Goal: Use online tool/utility: Utilize a website feature to perform a specific function

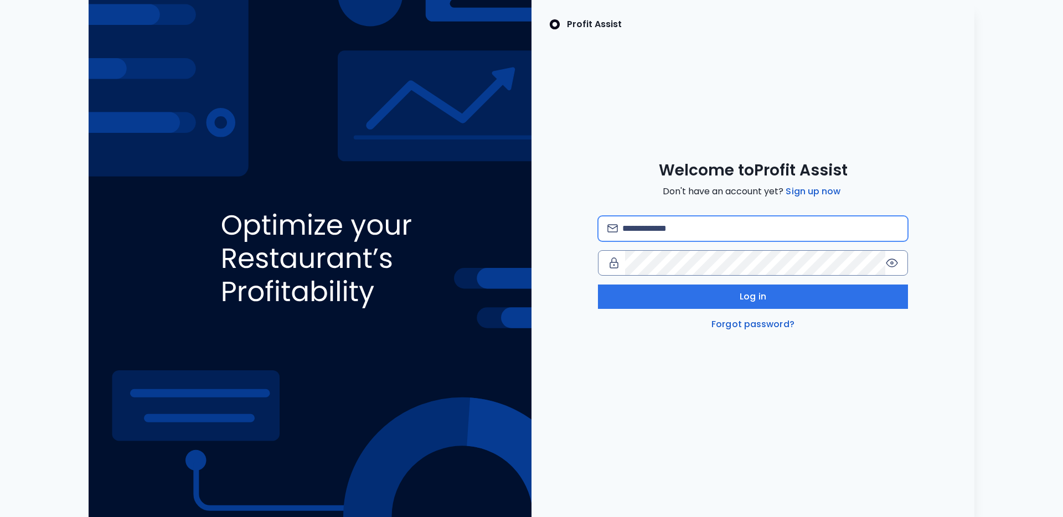
click at [709, 236] on input "email" at bounding box center [760, 228] width 276 height 24
type input "**********"
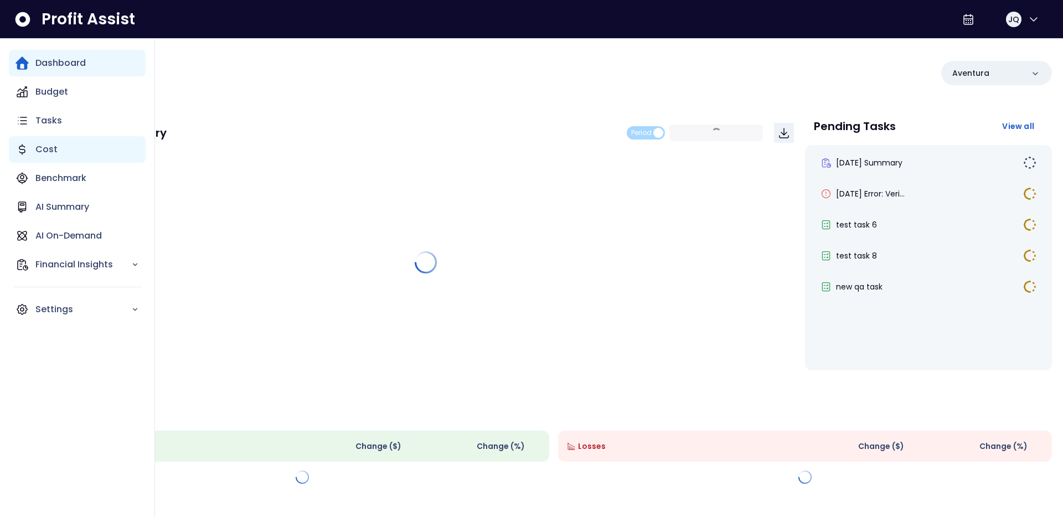
click at [66, 153] on div "Cost" at bounding box center [77, 149] width 137 height 27
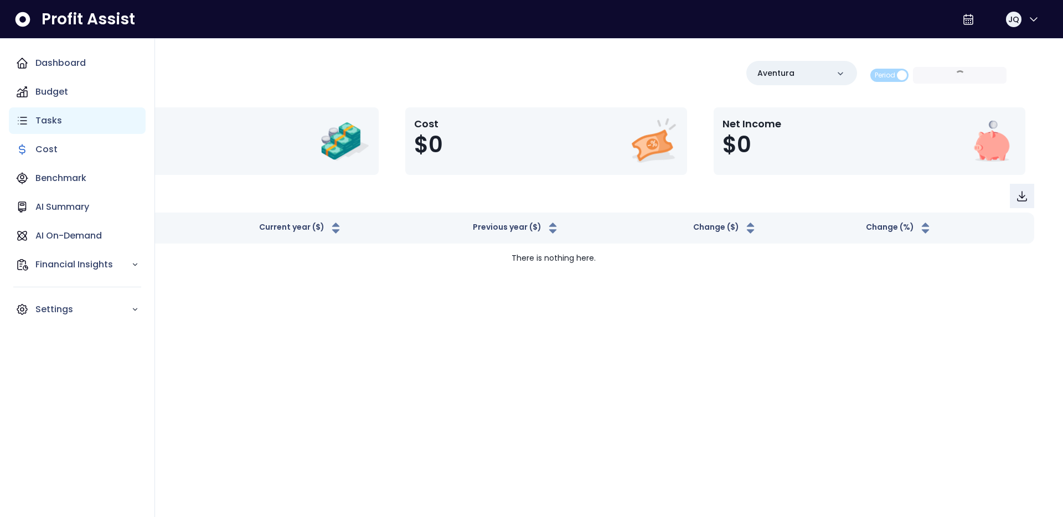
click at [72, 125] on div "Tasks" at bounding box center [77, 120] width 137 height 27
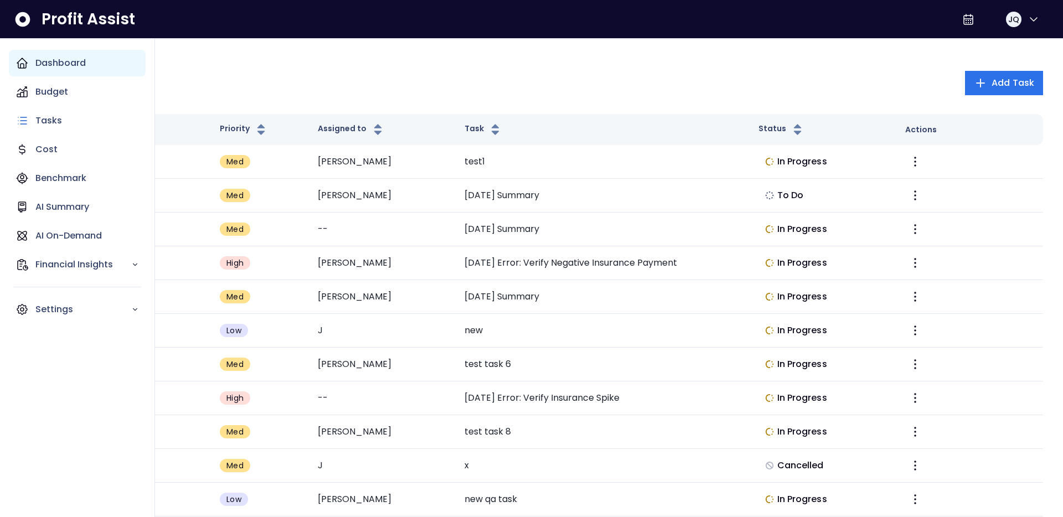
click at [82, 73] on div "Dashboard" at bounding box center [77, 63] width 137 height 27
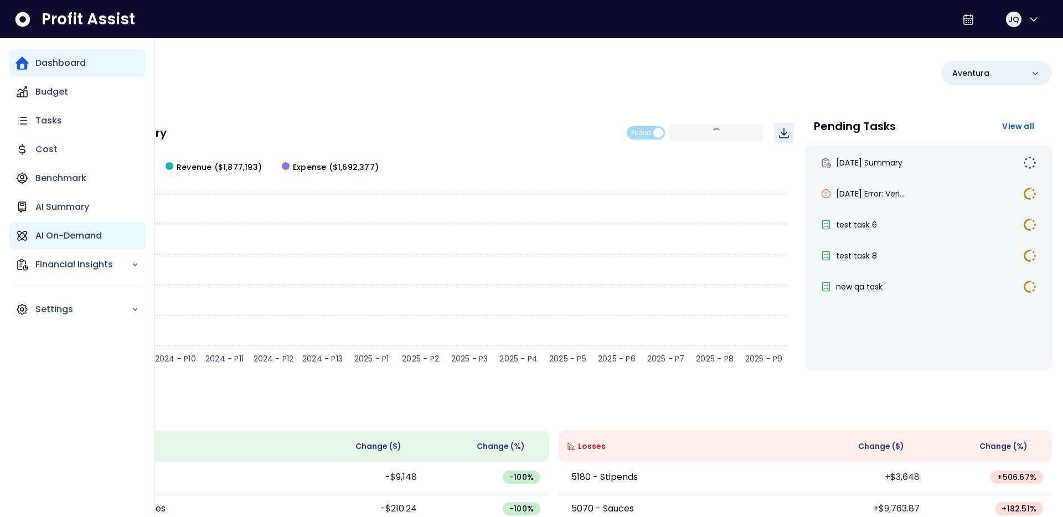
click at [56, 234] on p "AI On-Demand" at bounding box center [68, 235] width 66 height 13
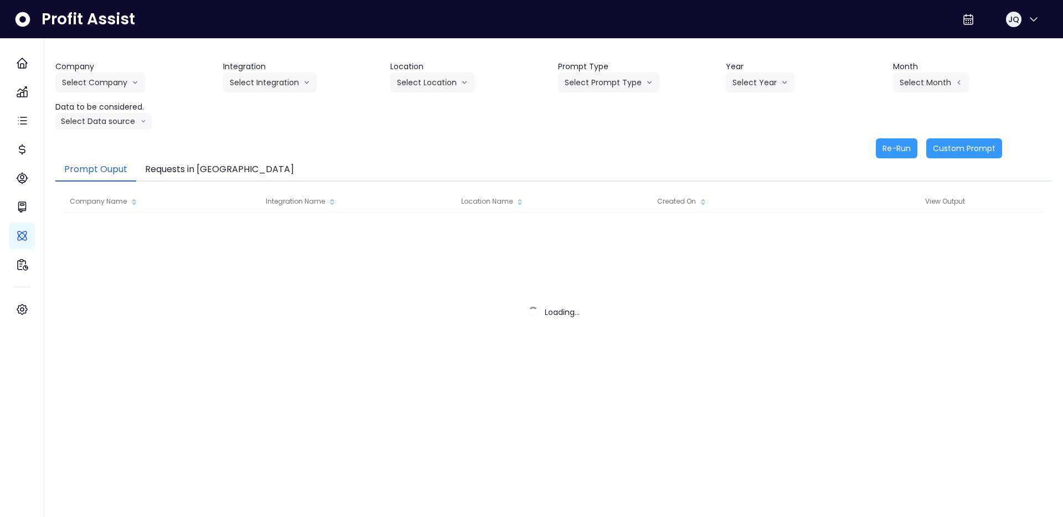
click at [177, 179] on button "Requests in [GEOGRAPHIC_DATA]" at bounding box center [219, 169] width 167 height 23
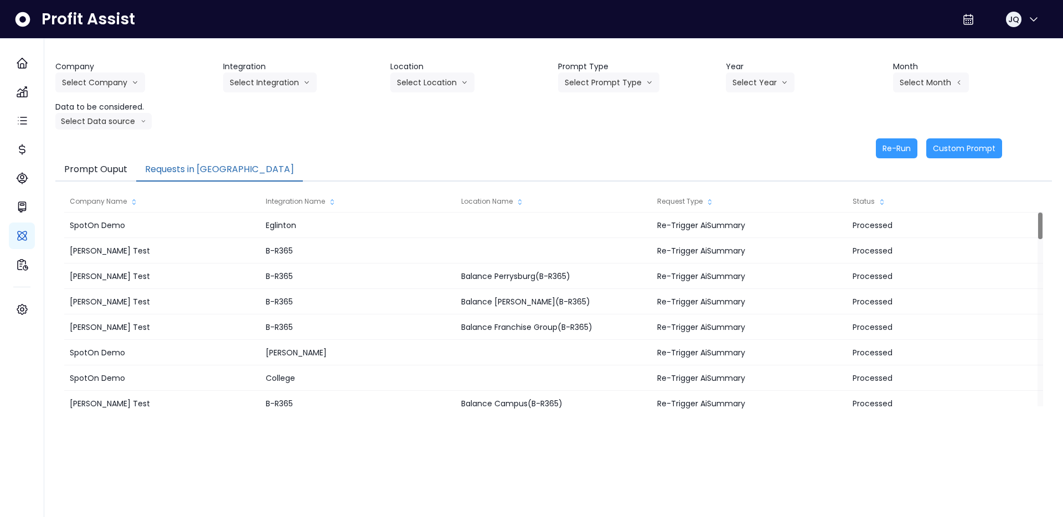
click at [177, 179] on button "Requests in [GEOGRAPHIC_DATA]" at bounding box center [219, 169] width 167 height 23
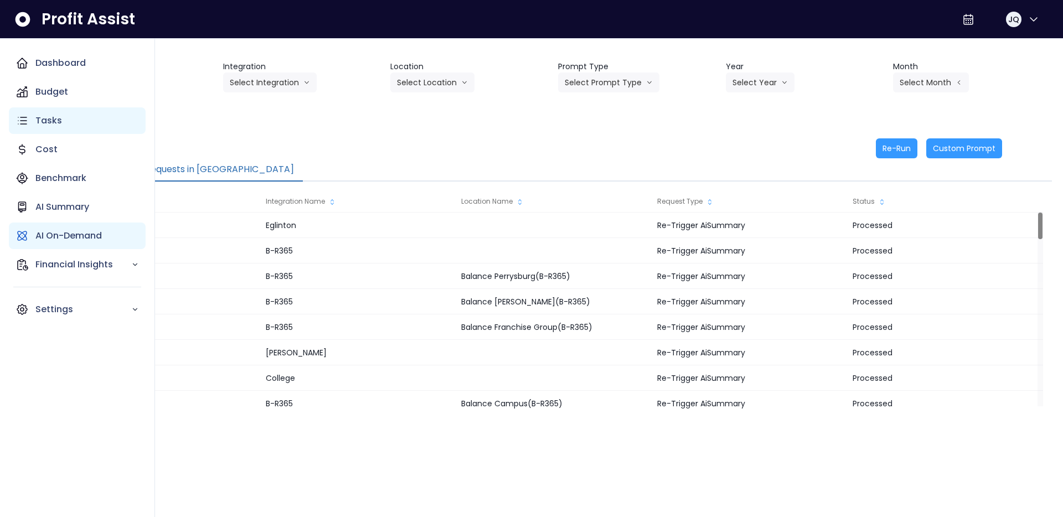
click at [35, 114] on p "Tasks" at bounding box center [48, 120] width 27 height 13
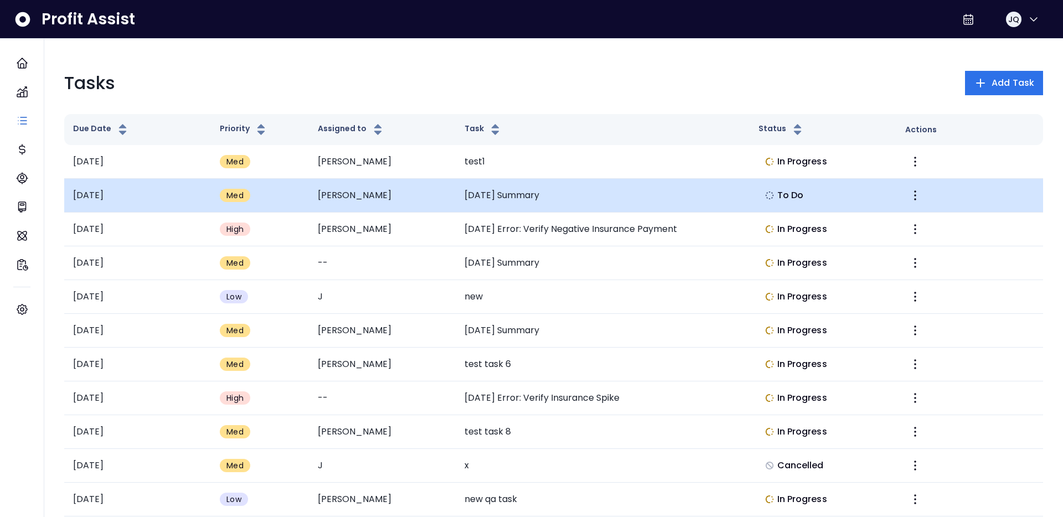
click at [513, 192] on td "April 2025 Summary" at bounding box center [602, 196] width 293 height 34
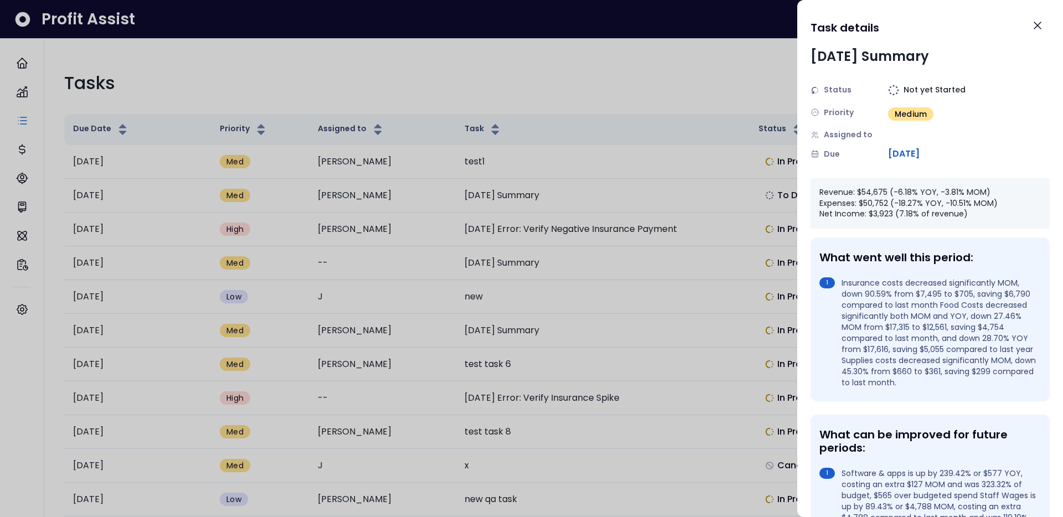
click at [337, 41] on div at bounding box center [531, 258] width 1063 height 517
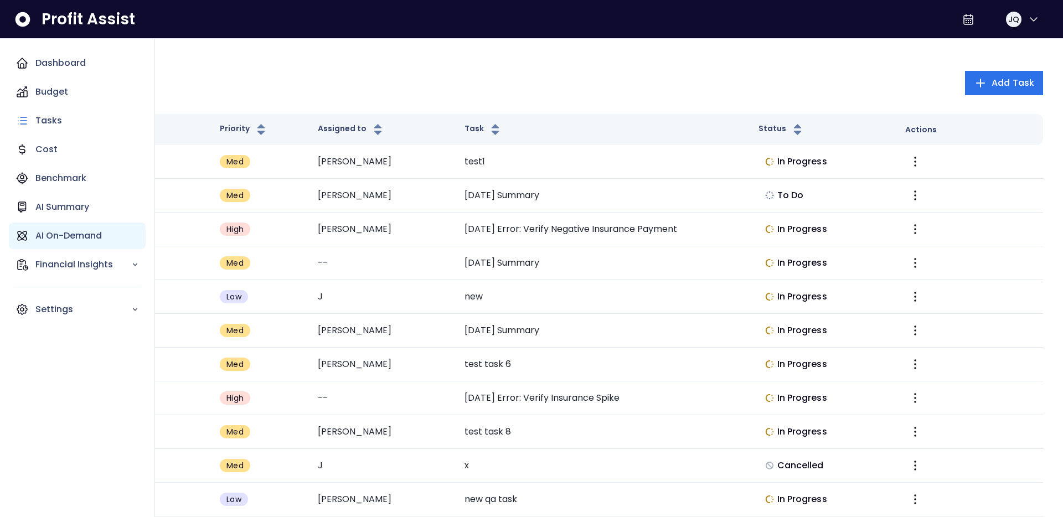
click at [44, 239] on p "AI On-Demand" at bounding box center [68, 235] width 66 height 13
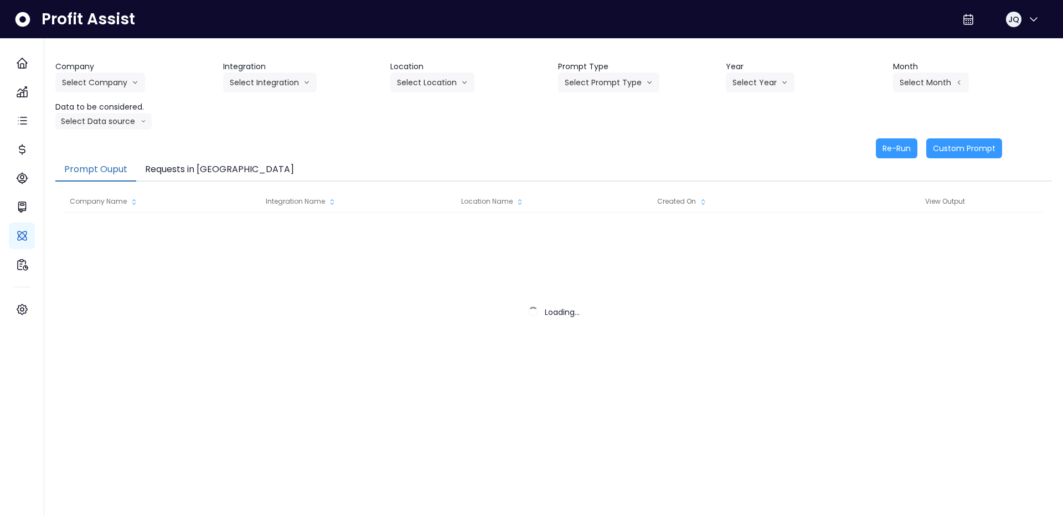
click at [272, 134] on div "Company Select Company Integration Select Integration Location Select Location …" at bounding box center [553, 109] width 997 height 97
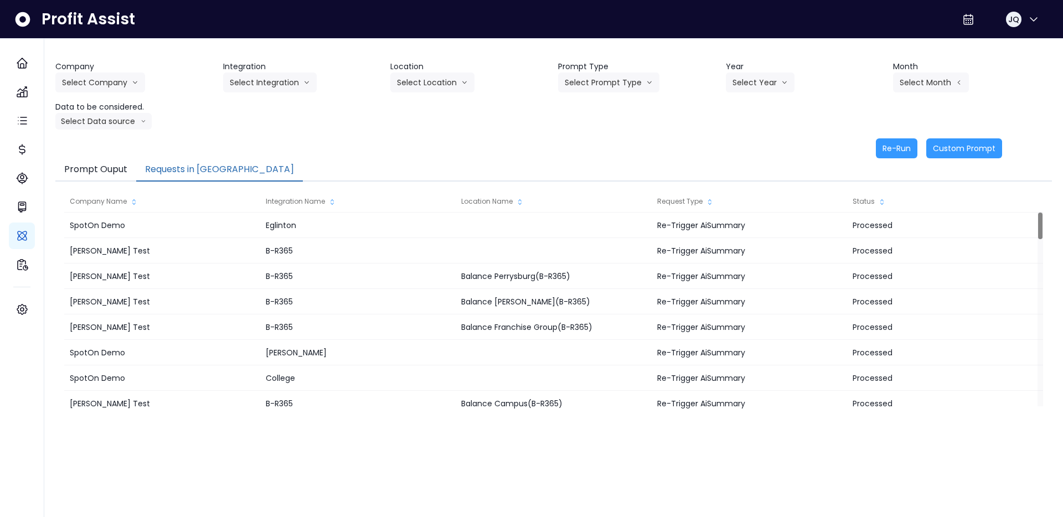
click at [192, 162] on button "Requests in [GEOGRAPHIC_DATA]" at bounding box center [219, 169] width 167 height 23
click at [204, 126] on div "Data to be considered. Select Data source Comparison overtime Location Analysis" at bounding box center [134, 115] width 159 height 28
click at [104, 83] on button "Select Company" at bounding box center [100, 83] width 90 height 20
click at [105, 137] on li "SpotOn Demo" at bounding box center [101, 146] width 93 height 20
click at [255, 84] on button "Select Integration" at bounding box center [270, 83] width 94 height 20
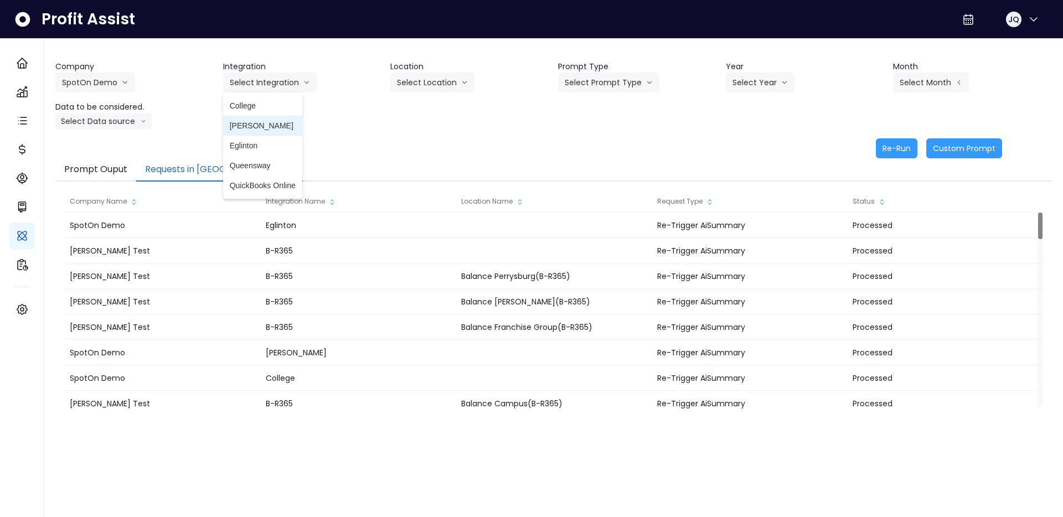
click at [255, 130] on span "[PERSON_NAME]" at bounding box center [263, 125] width 66 height 11
click at [449, 70] on header "Location" at bounding box center [469, 67] width 159 height 12
click at [647, 96] on div "Company SpotOn Demo Hardik Test koras Bakery SpotOn Demo TestLOCATION Integrati…" at bounding box center [553, 95] width 997 height 69
click at [639, 87] on button "Select Prompt Type" at bounding box center [608, 83] width 101 height 20
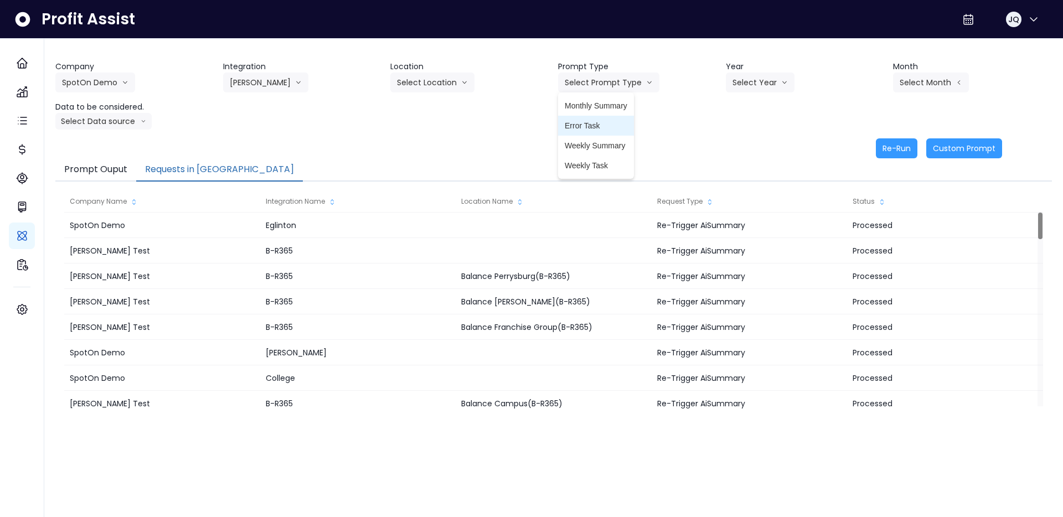
click at [621, 118] on li "Error Task" at bounding box center [596, 126] width 76 height 20
click at [733, 79] on button "Select Year" at bounding box center [760, 83] width 69 height 20
click at [742, 144] on span "2025" at bounding box center [740, 145] width 17 height 11
click at [981, 73] on div "Select Month Jan Feb March April May June July Aug Sept Oct Nov Dec" at bounding box center [948, 83] width 111 height 20
click at [950, 73] on button "Select Month" at bounding box center [931, 83] width 76 height 20
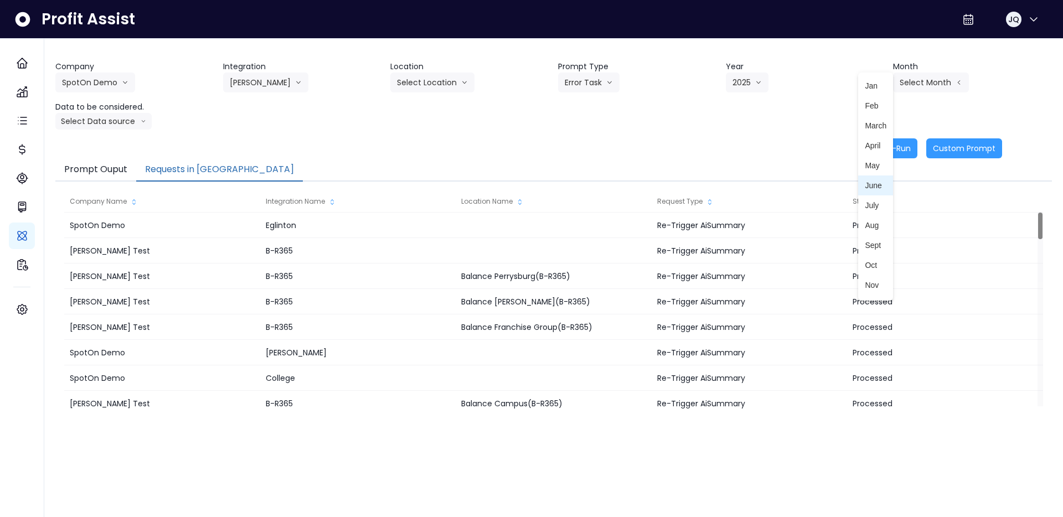
click at [879, 183] on span "June" at bounding box center [876, 185] width 22 height 11
click at [123, 129] on button "Select Data source" at bounding box center [103, 121] width 96 height 17
click at [236, 146] on div "Re-Run Custom Prompt" at bounding box center [528, 148] width 947 height 20
click at [114, 127] on button "Select Data source" at bounding box center [103, 121] width 96 height 17
click at [112, 142] on span "Comparison overtime" at bounding box center [99, 142] width 74 height 11
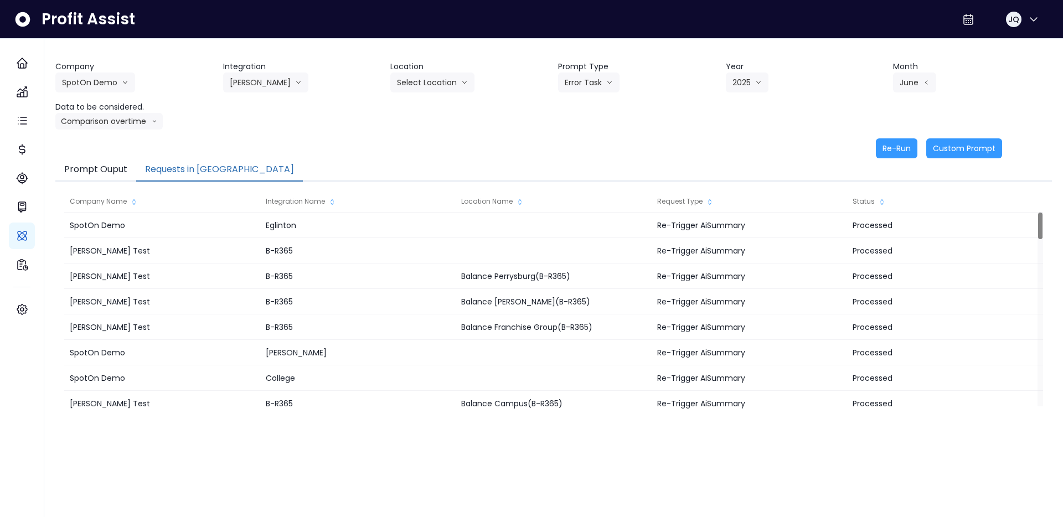
click at [434, 130] on div "Company SpotOn Demo Hardik Test koras Bakery SpotOn Demo TestLOCATION Integrati…" at bounding box center [553, 109] width 997 height 97
click at [908, 146] on button "Re-Run" at bounding box center [897, 148] width 42 height 20
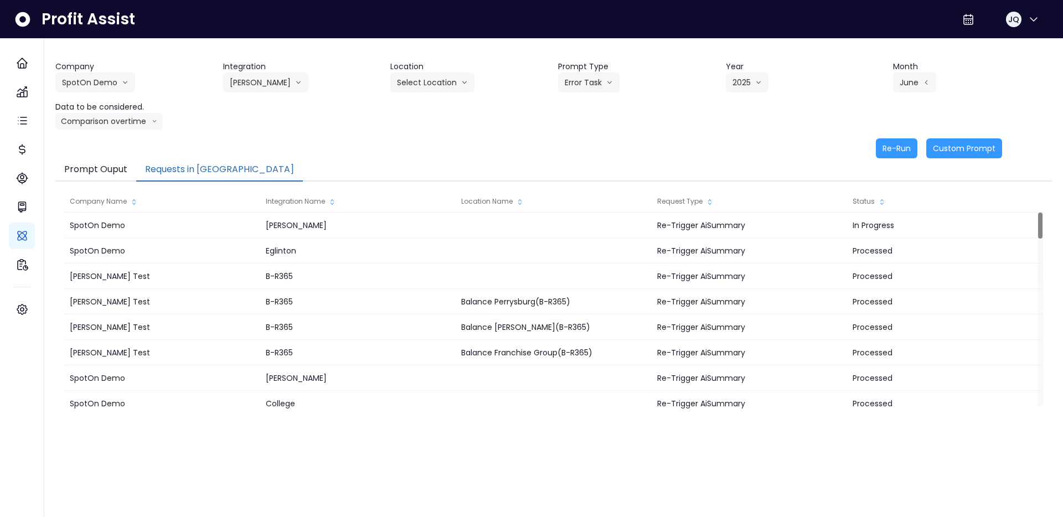
click at [724, 153] on div "Re-Run Custom Prompt" at bounding box center [528, 148] width 947 height 20
click at [392, 134] on div "Company SpotOn Demo Hardik Test koras Bakery SpotOn Demo TestLOCATION Integrati…" at bounding box center [553, 109] width 997 height 97
click at [377, 135] on div "Company SpotOn Demo Hardik Test koras Bakery SpotOn Demo TestLOCATION Integrati…" at bounding box center [553, 109] width 997 height 97
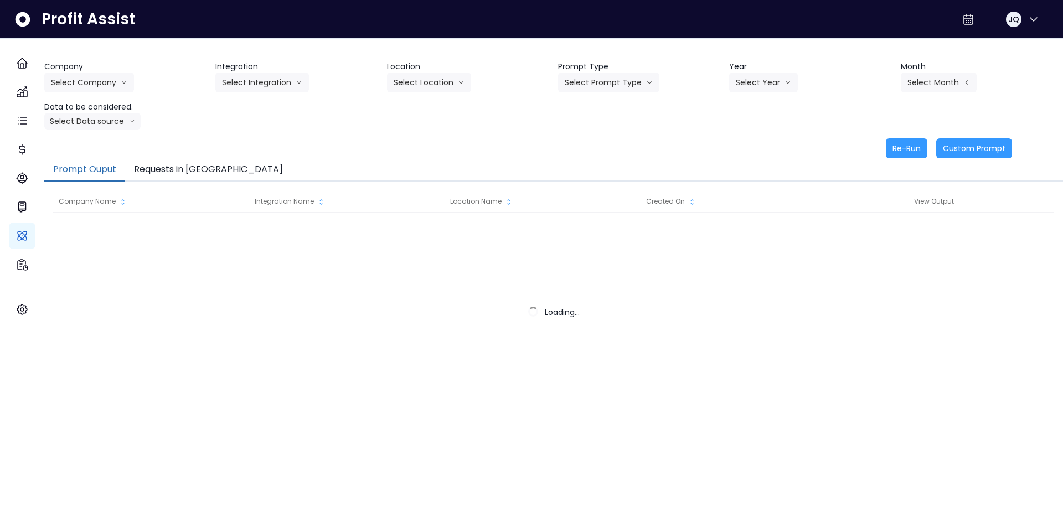
click at [168, 168] on button "Requests in [GEOGRAPHIC_DATA]" at bounding box center [208, 169] width 167 height 23
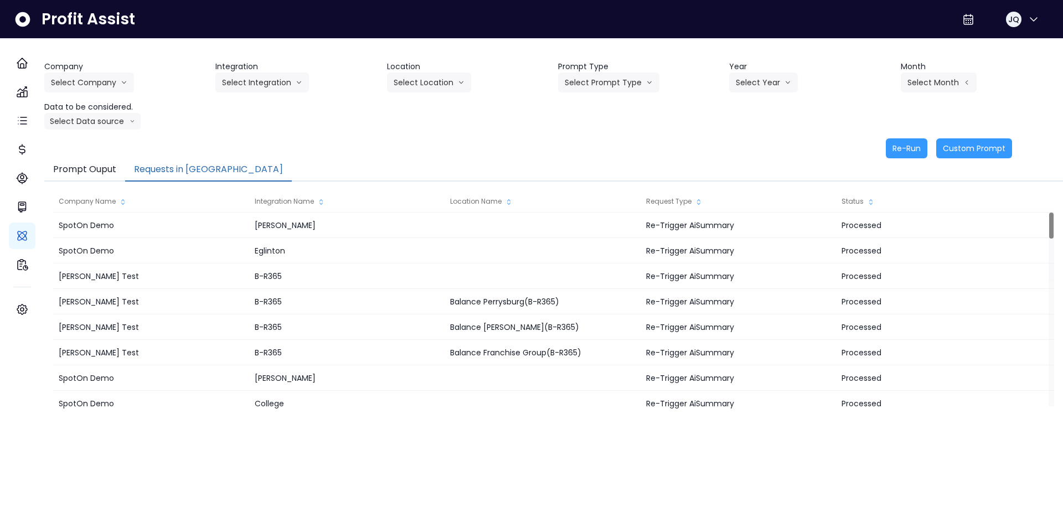
click at [167, 163] on button "Requests in [GEOGRAPHIC_DATA]" at bounding box center [208, 169] width 167 height 23
click at [179, 151] on div "Re-Run Custom Prompt" at bounding box center [528, 148] width 968 height 20
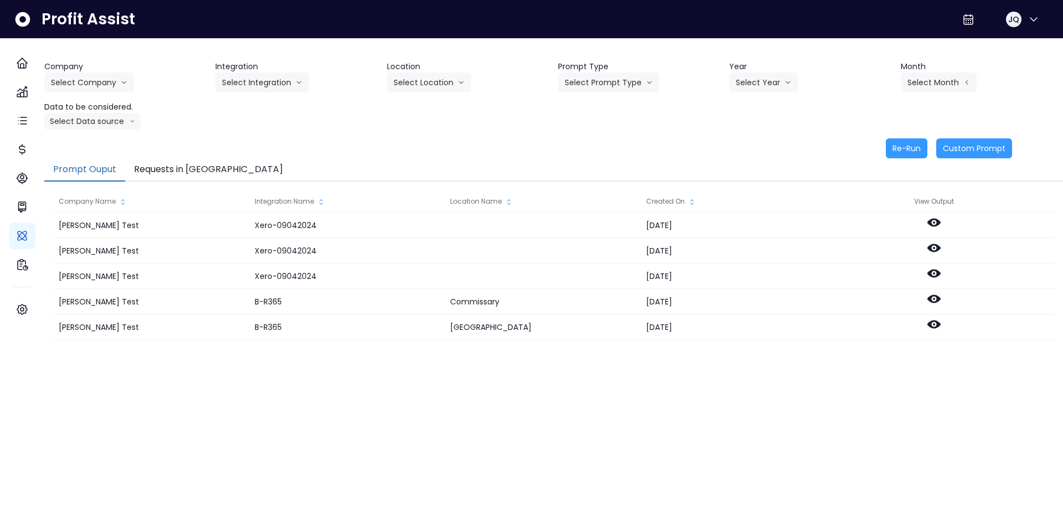
click at [84, 167] on button "Prompt Ouput" at bounding box center [84, 169] width 81 height 23
click at [115, 93] on div "Company Select Company [PERSON_NAME] Test [PERSON_NAME] Bakery SpotOn Demo Test…" at bounding box center [553, 95] width 1019 height 69
click at [153, 163] on button "Requests in [GEOGRAPHIC_DATA]" at bounding box center [208, 169] width 167 height 23
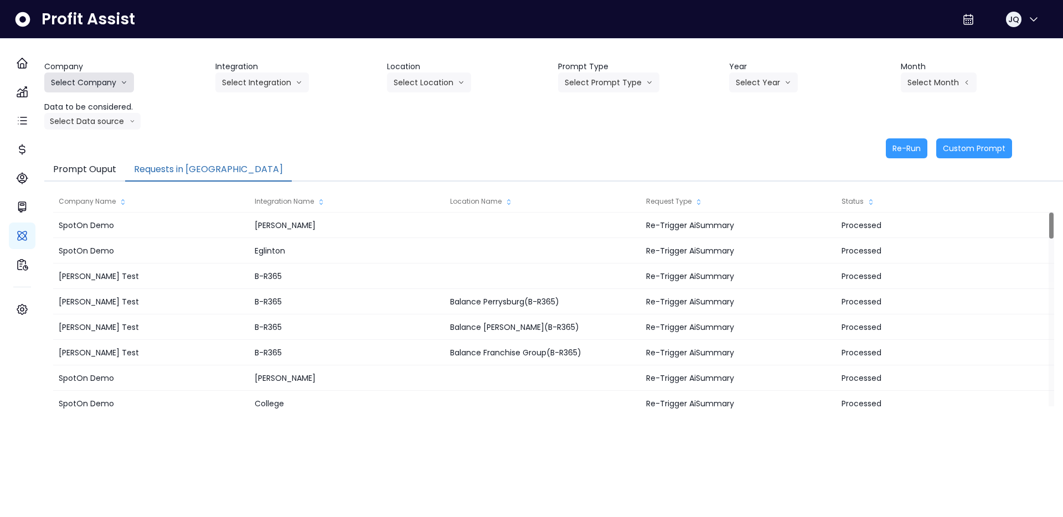
click at [123, 77] on button "Select Company" at bounding box center [89, 83] width 90 height 20
click at [102, 151] on span "SpotOn Demo" at bounding box center [91, 145] width 80 height 11
click at [241, 79] on button "Select Integration" at bounding box center [262, 83] width 94 height 20
click at [246, 110] on span "College" at bounding box center [255, 105] width 66 height 11
click at [426, 89] on button "Select Location" at bounding box center [429, 83] width 84 height 20
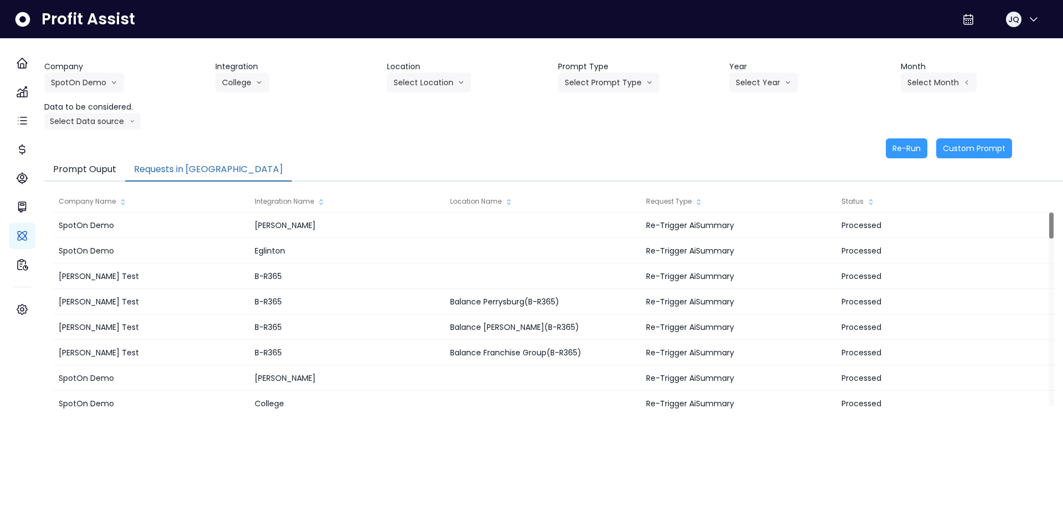
click at [607, 70] on header "Prompt Type" at bounding box center [639, 67] width 162 height 12
click at [597, 75] on button "Select Prompt Type" at bounding box center [608, 83] width 101 height 20
click at [594, 129] on span "Error Task" at bounding box center [596, 125] width 63 height 11
click at [778, 85] on button "Select Year" at bounding box center [763, 83] width 69 height 20
click at [741, 118] on li "2024" at bounding box center [744, 126] width 30 height 20
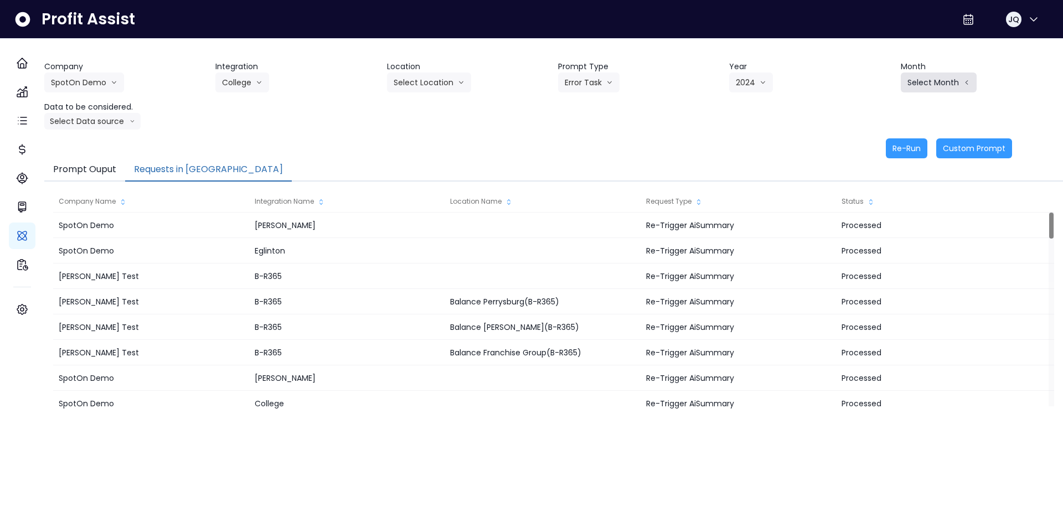
click at [922, 73] on button "Select Month" at bounding box center [939, 83] width 76 height 20
click at [873, 279] on li "Dec" at bounding box center [883, 287] width 35 height 20
click at [898, 154] on button "Re-Run" at bounding box center [907, 148] width 42 height 20
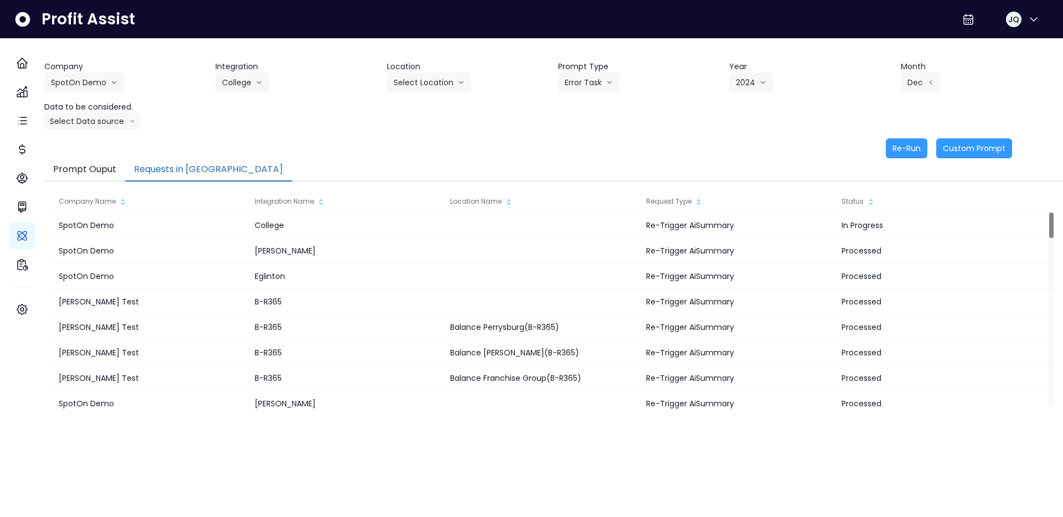
click at [255, 164] on div "Prompt Ouput Requests in [GEOGRAPHIC_DATA]" at bounding box center [553, 169] width 1019 height 23
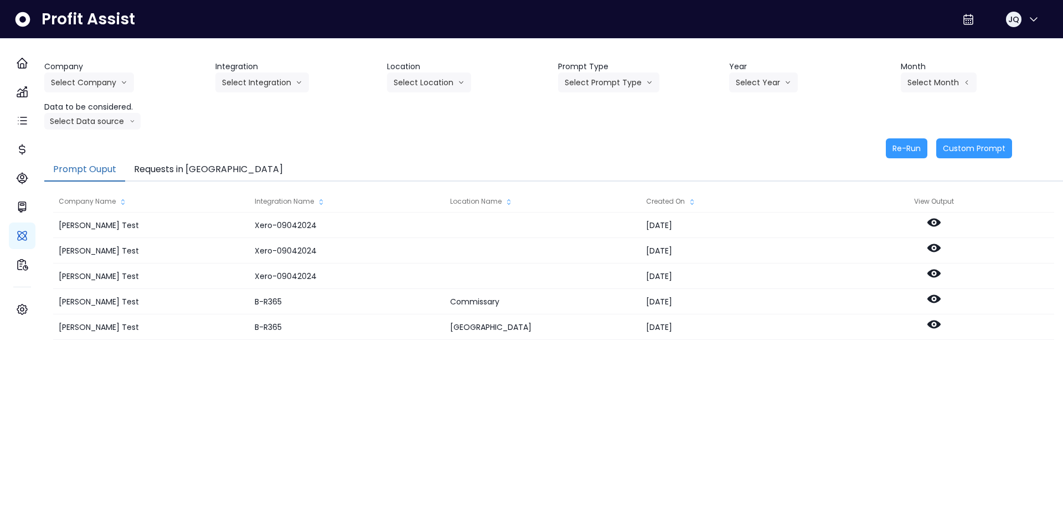
click at [199, 157] on div "Re-Run Custom Prompt" at bounding box center [528, 148] width 968 height 20
click at [197, 165] on button "Requests in [GEOGRAPHIC_DATA]" at bounding box center [208, 169] width 167 height 23
